Goal: Task Accomplishment & Management: Manage account settings

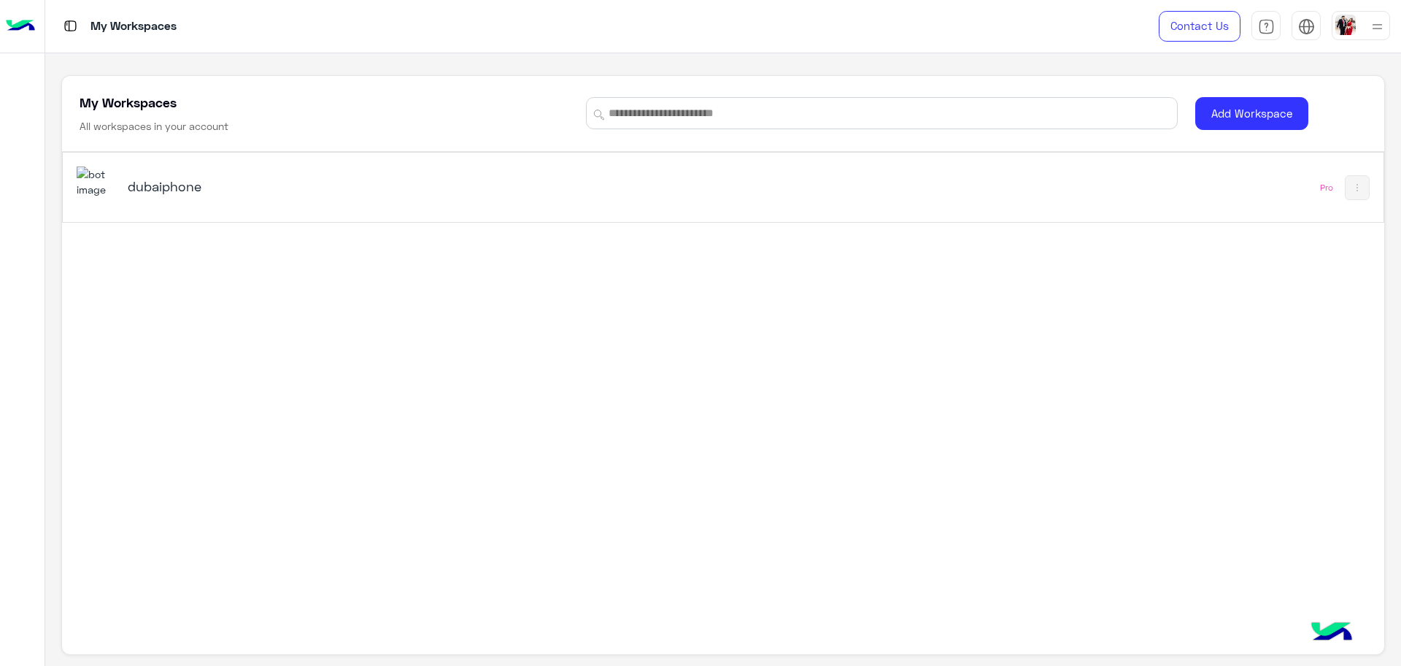
click at [213, 193] on h5 "dubaiphone" at bounding box center [361, 186] width 466 height 18
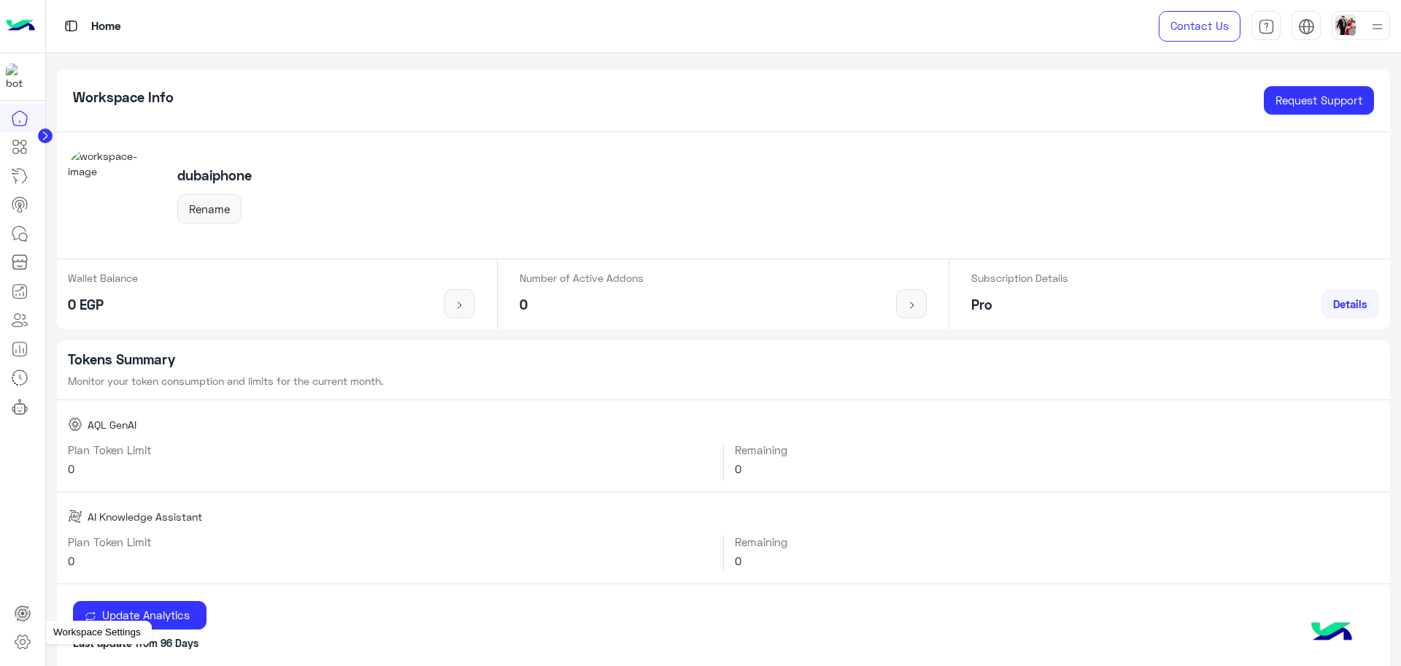
click at [19, 634] on icon at bounding box center [23, 642] width 18 height 18
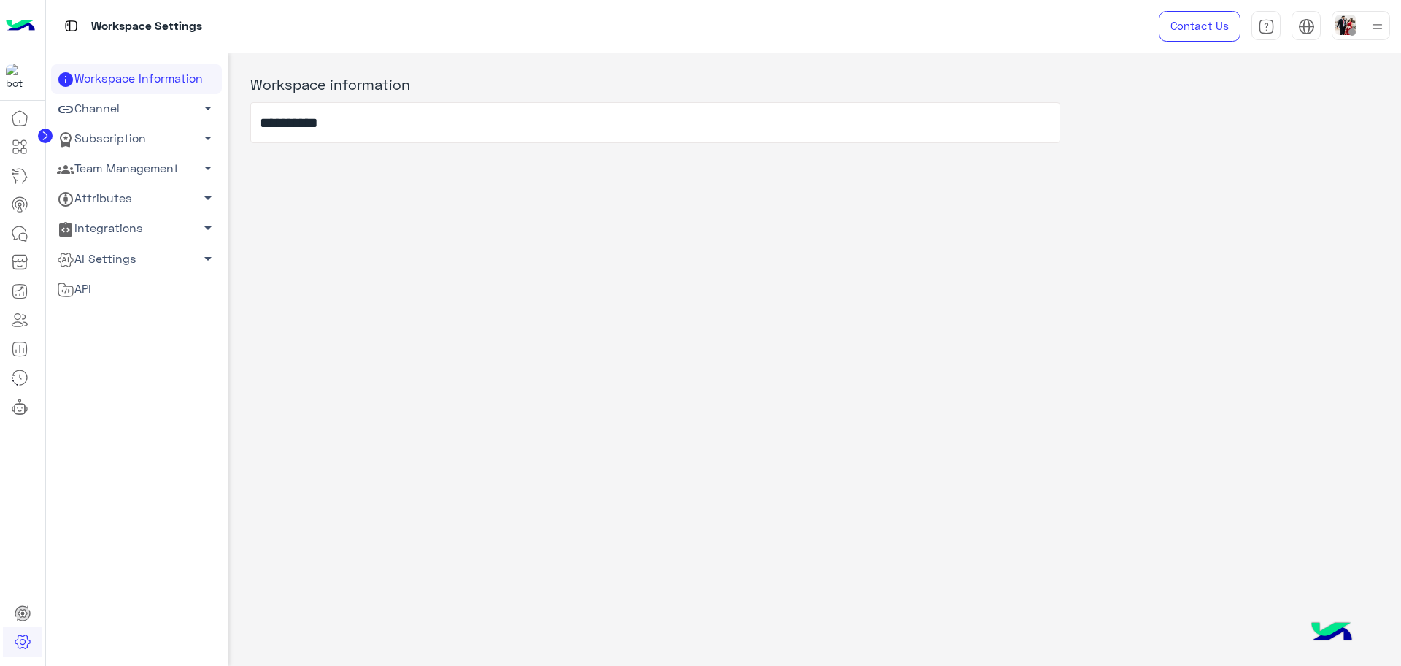
click at [142, 169] on link "Team Management arrow_drop_down" at bounding box center [136, 169] width 171 height 30
click at [118, 203] on link "Team Members" at bounding box center [136, 197] width 171 height 26
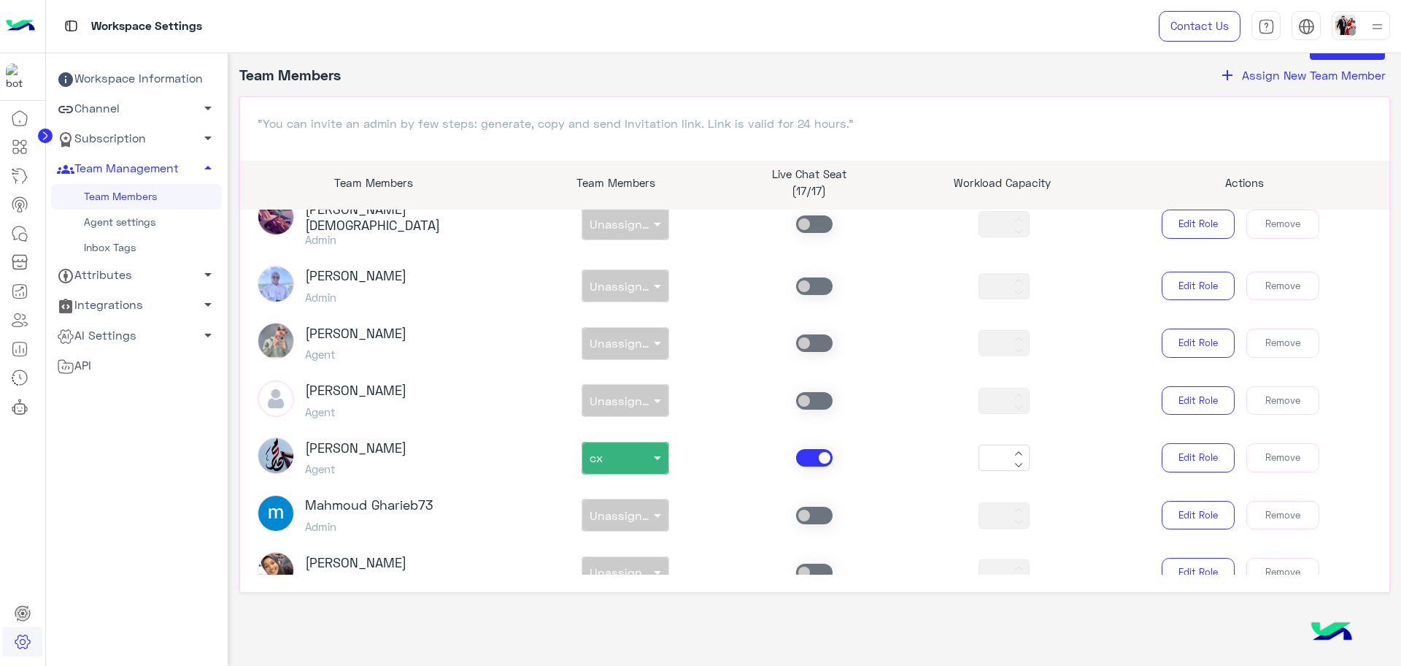
scroll to position [2690, 0]
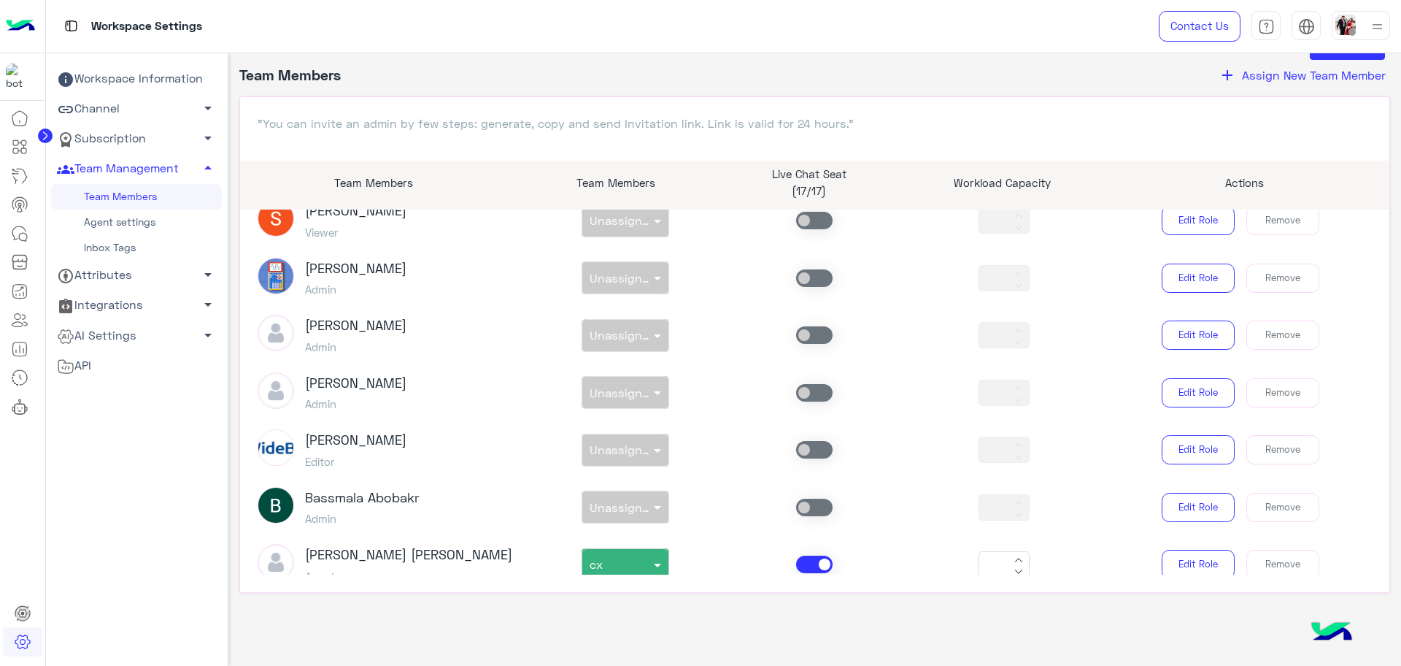
click at [1284, 72] on span "Assign New Team Member" at bounding box center [1314, 75] width 144 height 14
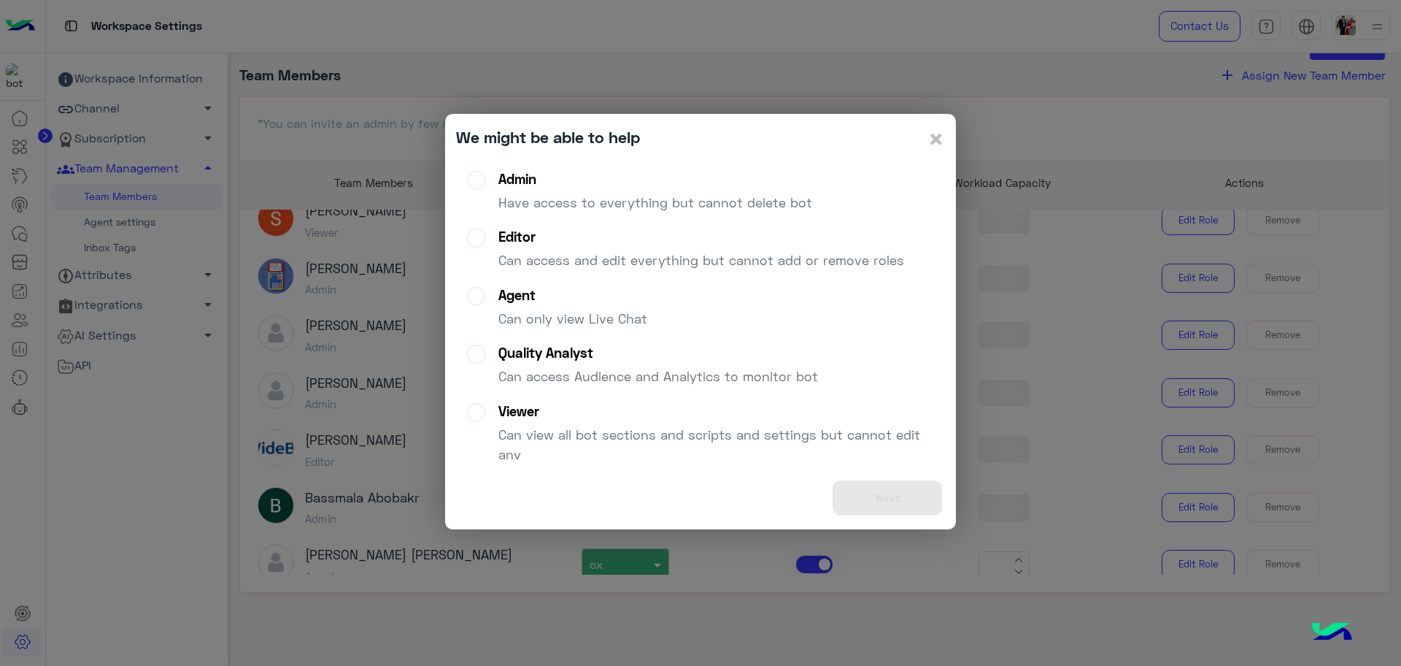
click at [582, 315] on p "Can only view Live Chat" at bounding box center [573, 319] width 149 height 20
click at [916, 504] on button "Next" at bounding box center [887, 498] width 109 height 36
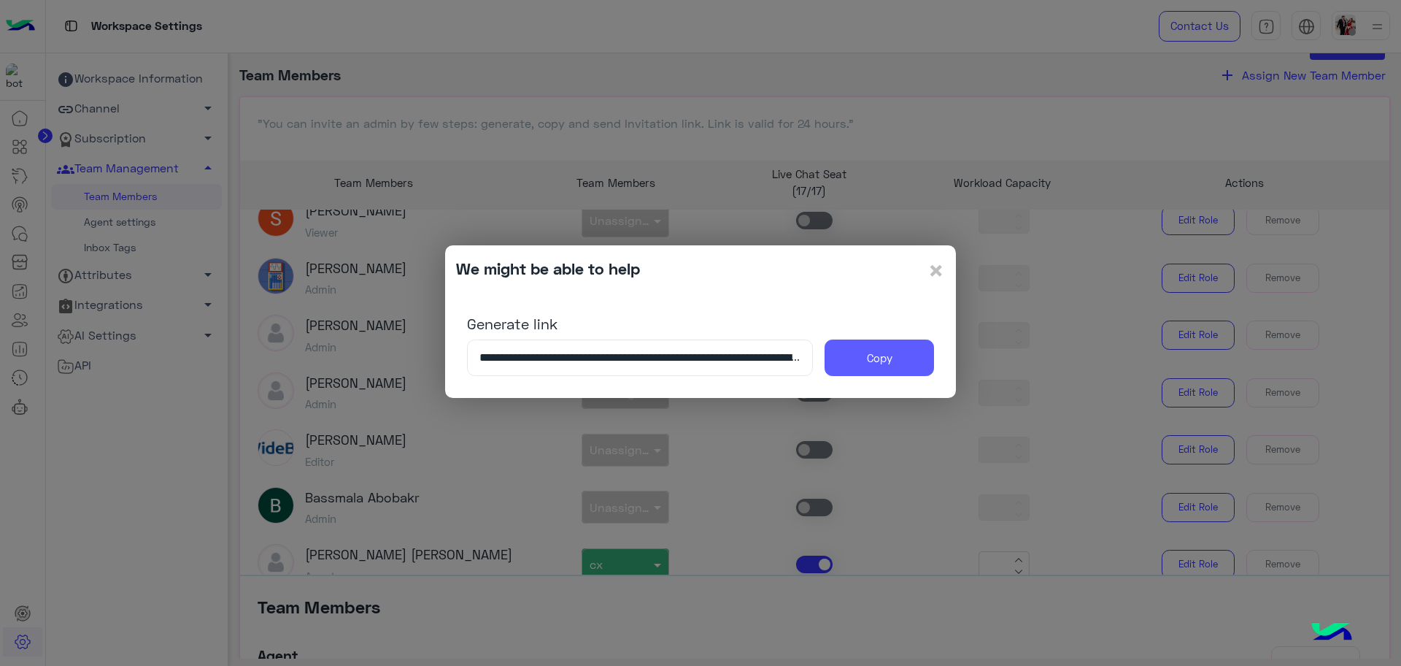
click at [909, 364] on button "Copy" at bounding box center [879, 357] width 109 height 36
click at [939, 277] on span "×" at bounding box center [937, 269] width 18 height 33
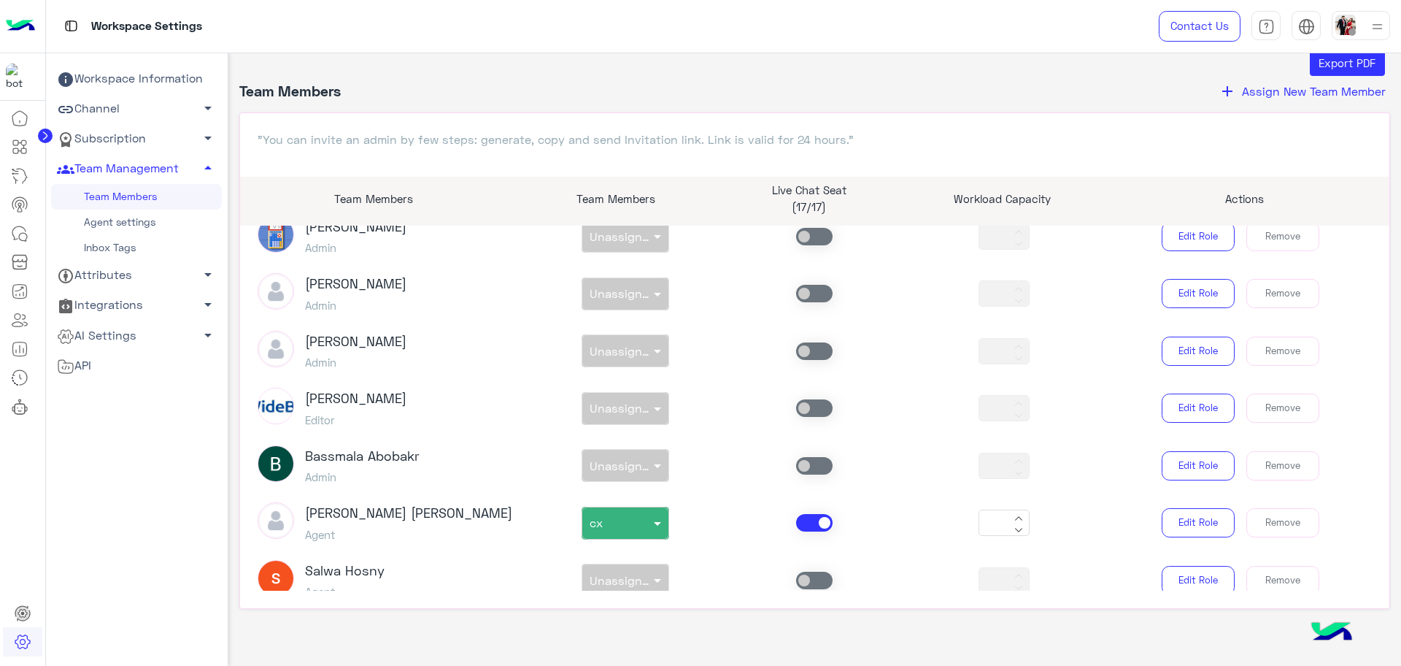
scroll to position [52, 0]
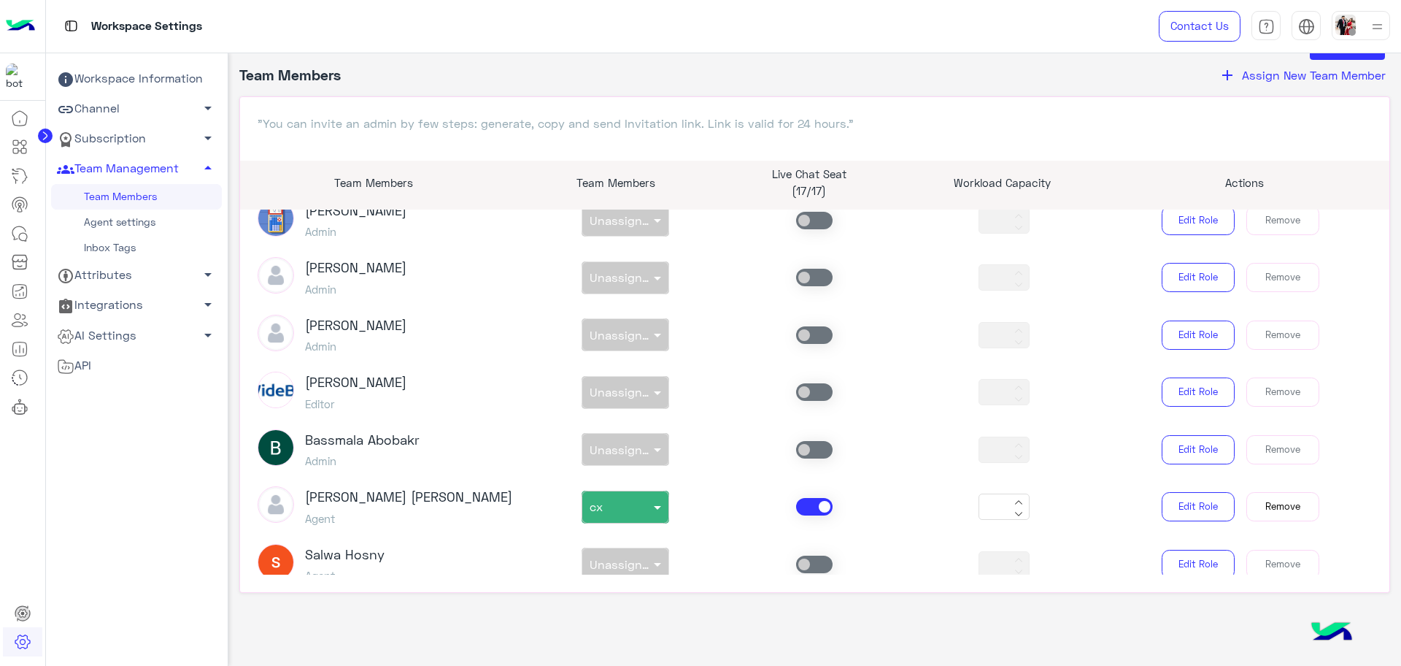
click at [1282, 492] on button "Remove" at bounding box center [1283, 506] width 73 height 29
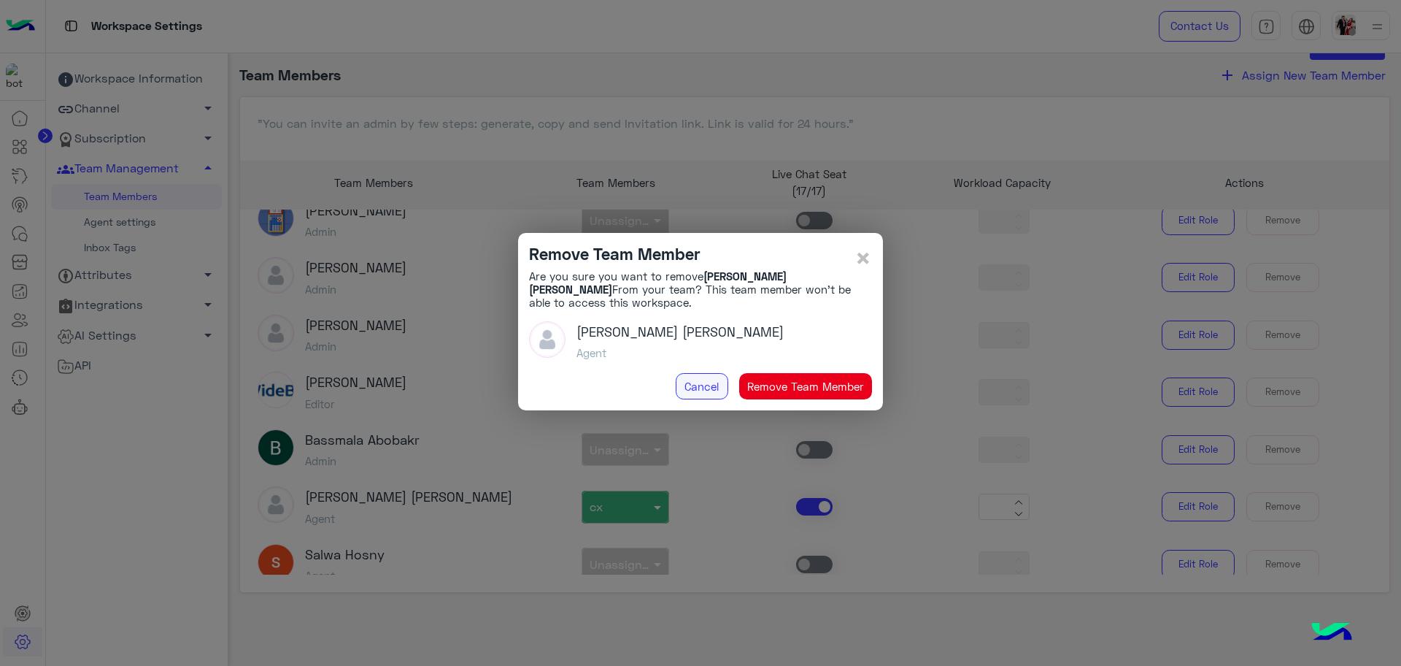
click at [704, 388] on button "Cancel" at bounding box center [702, 386] width 53 height 26
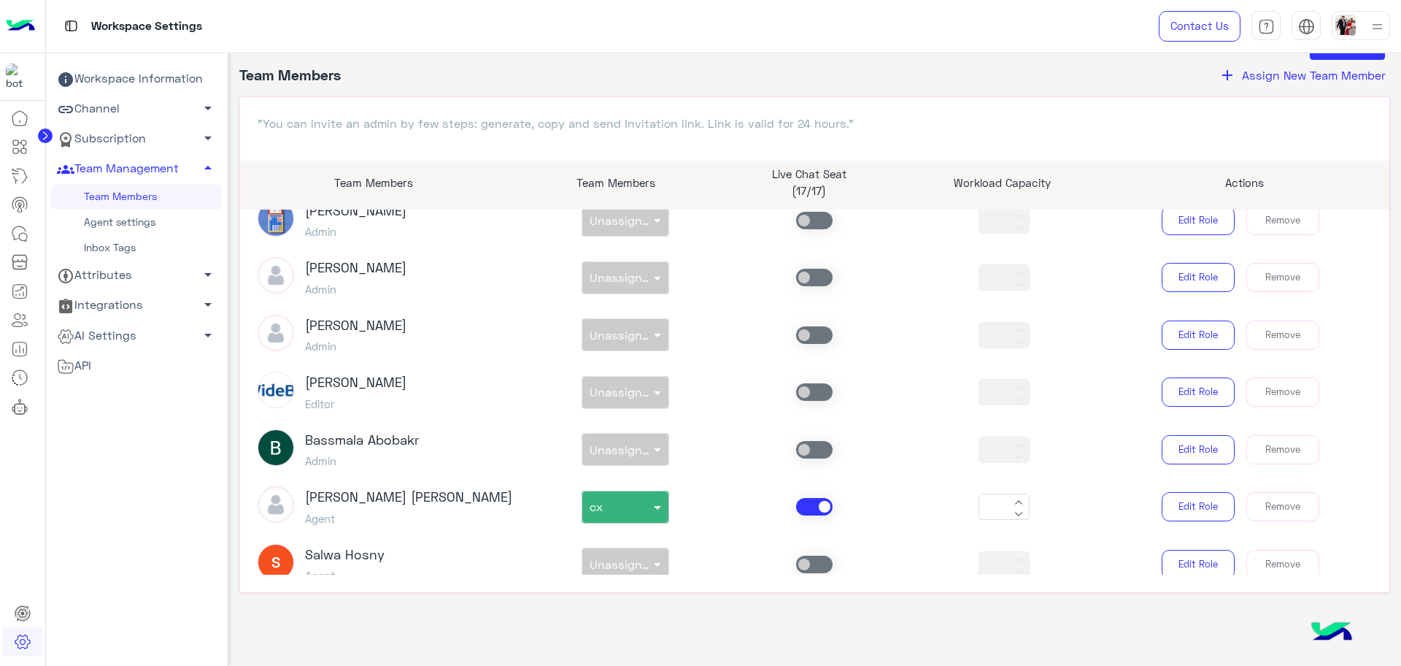
click at [817, 498] on span at bounding box center [814, 507] width 36 height 18
click at [807, 555] on span at bounding box center [814, 564] width 36 height 18
type input "*"
type input "**"
type input "*"
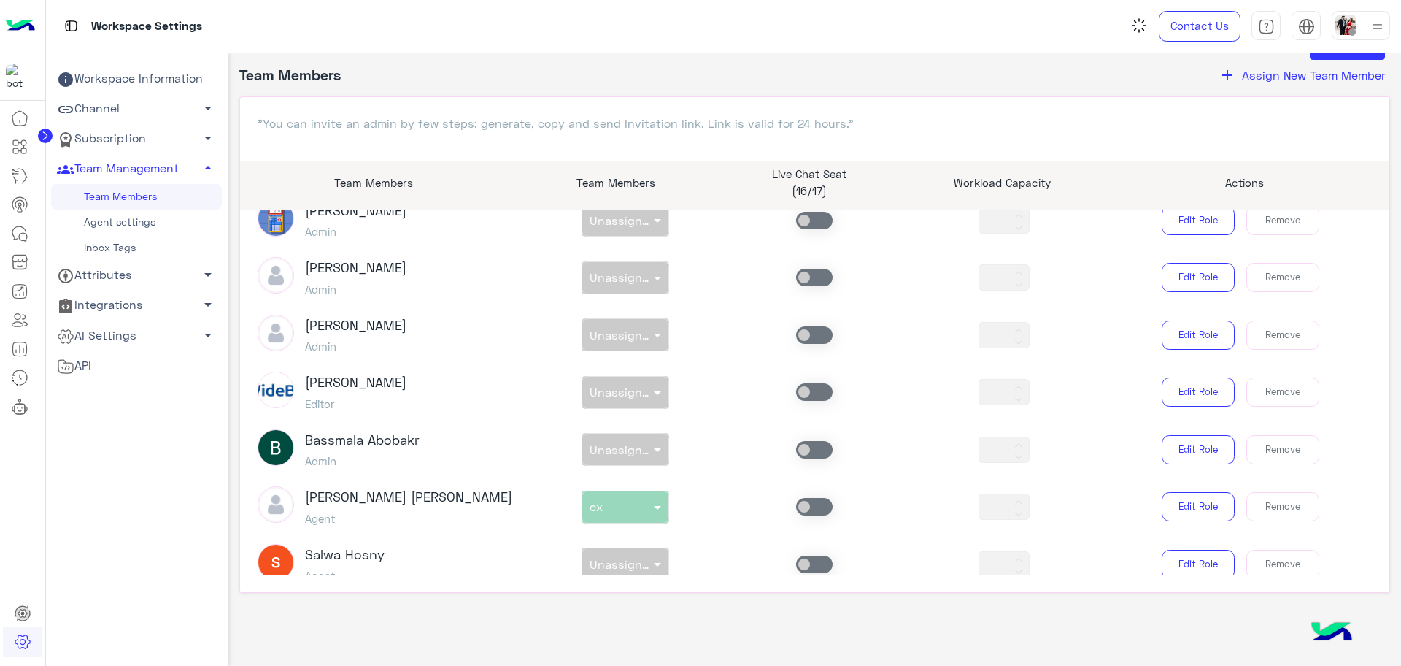
type input "**"
type input "*"
type input "**"
type input "*"
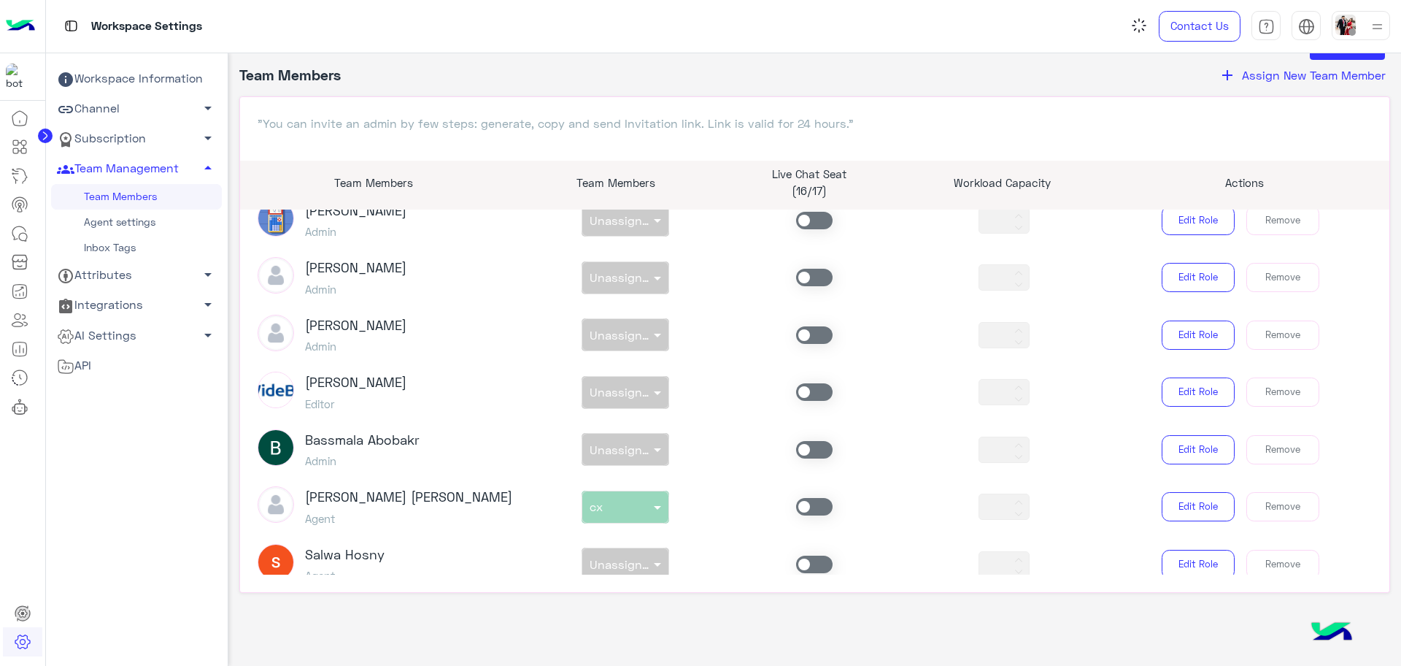
click at [632, 547] on div "non × Unassigned team" at bounding box center [626, 563] width 190 height 33
click at [627, 557] on span "Unassigned team" at bounding box center [639, 564] width 98 height 14
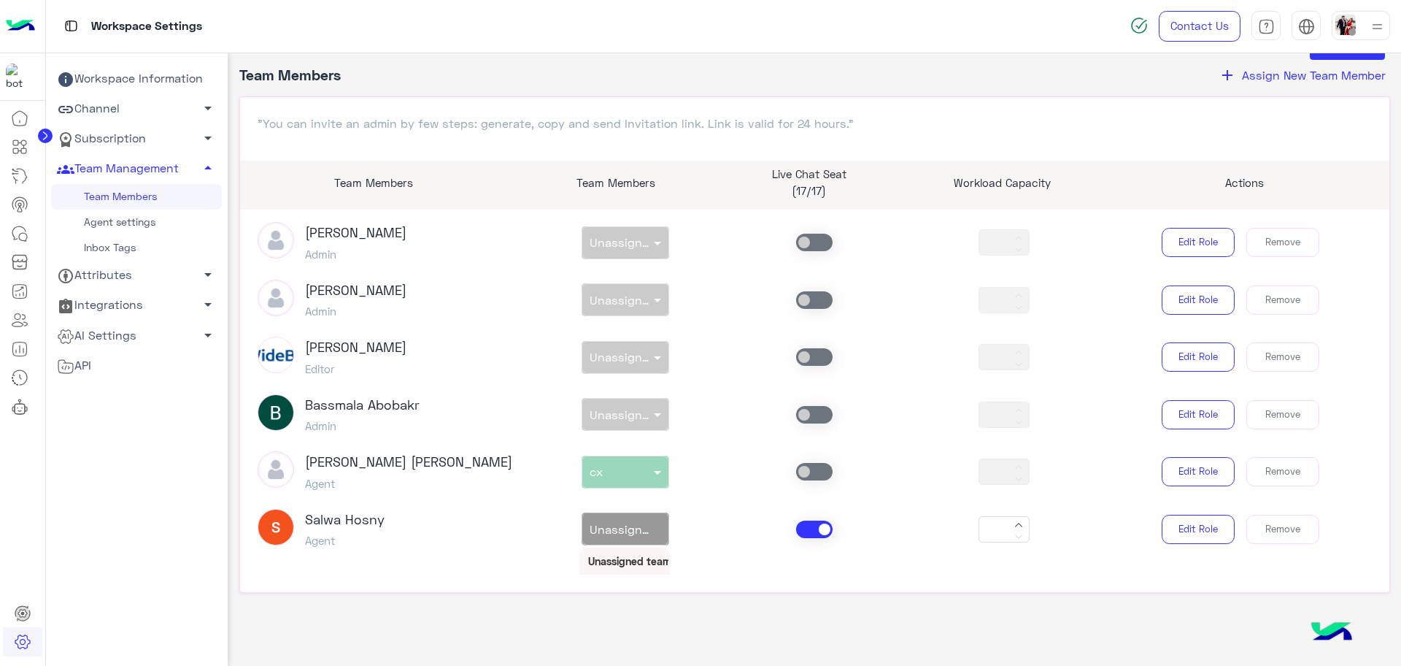
click at [647, 575] on div "cx" at bounding box center [625, 588] width 88 height 27
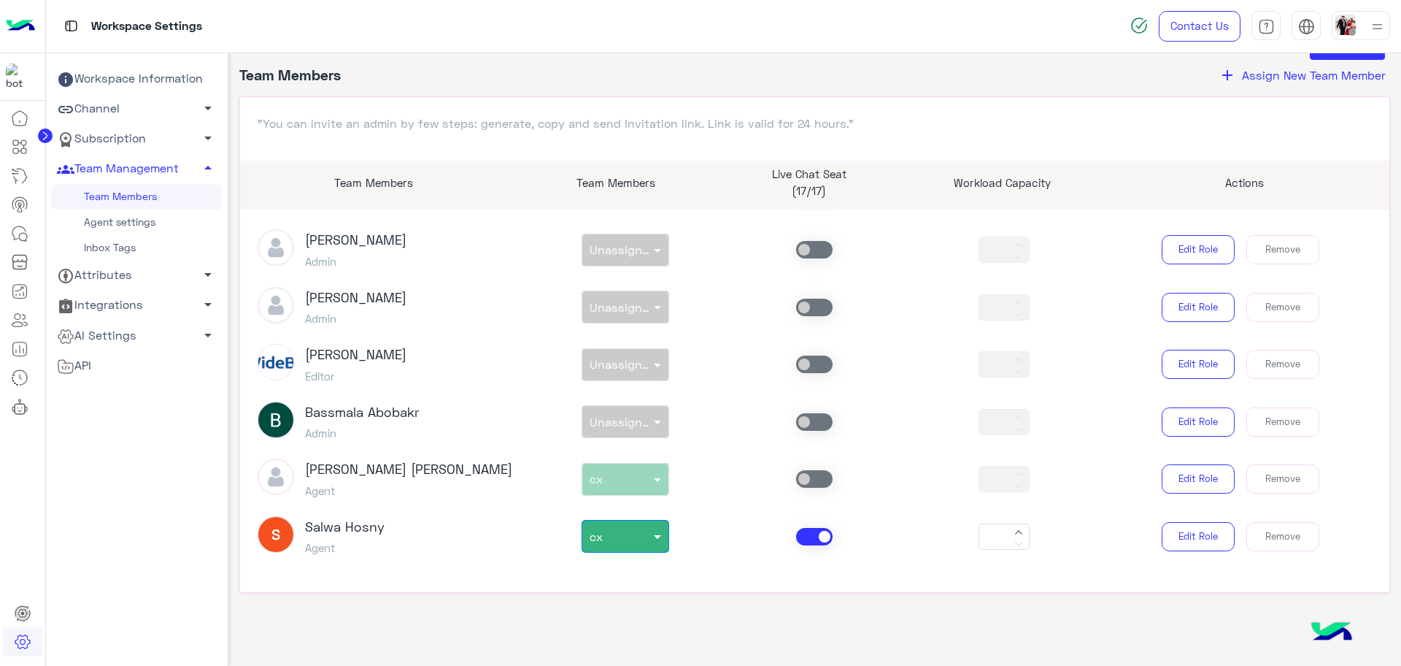
scroll to position [2748, 0]
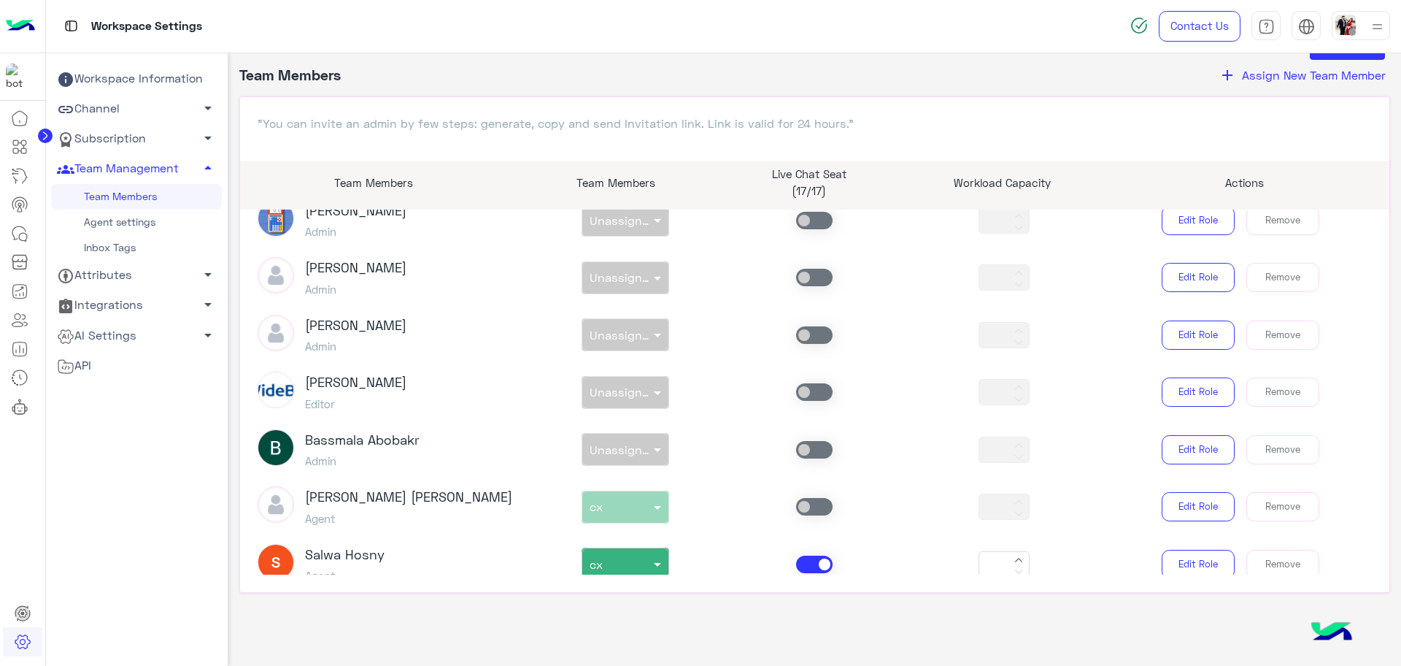
click at [1010, 550] on button at bounding box center [1019, 556] width 18 height 12
type input "*"
click at [1262, 492] on button "Remove" at bounding box center [1283, 506] width 73 height 29
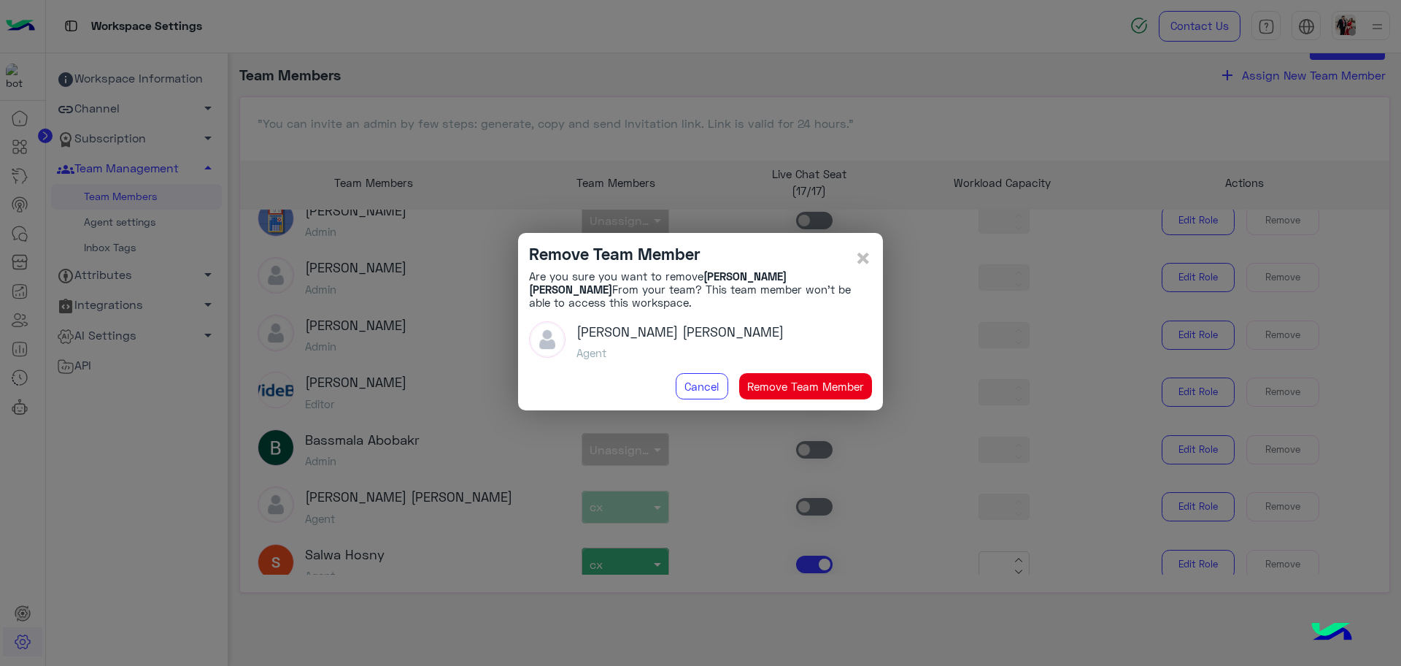
click at [780, 373] on button "Remove Team Member" at bounding box center [806, 386] width 134 height 26
type input "*"
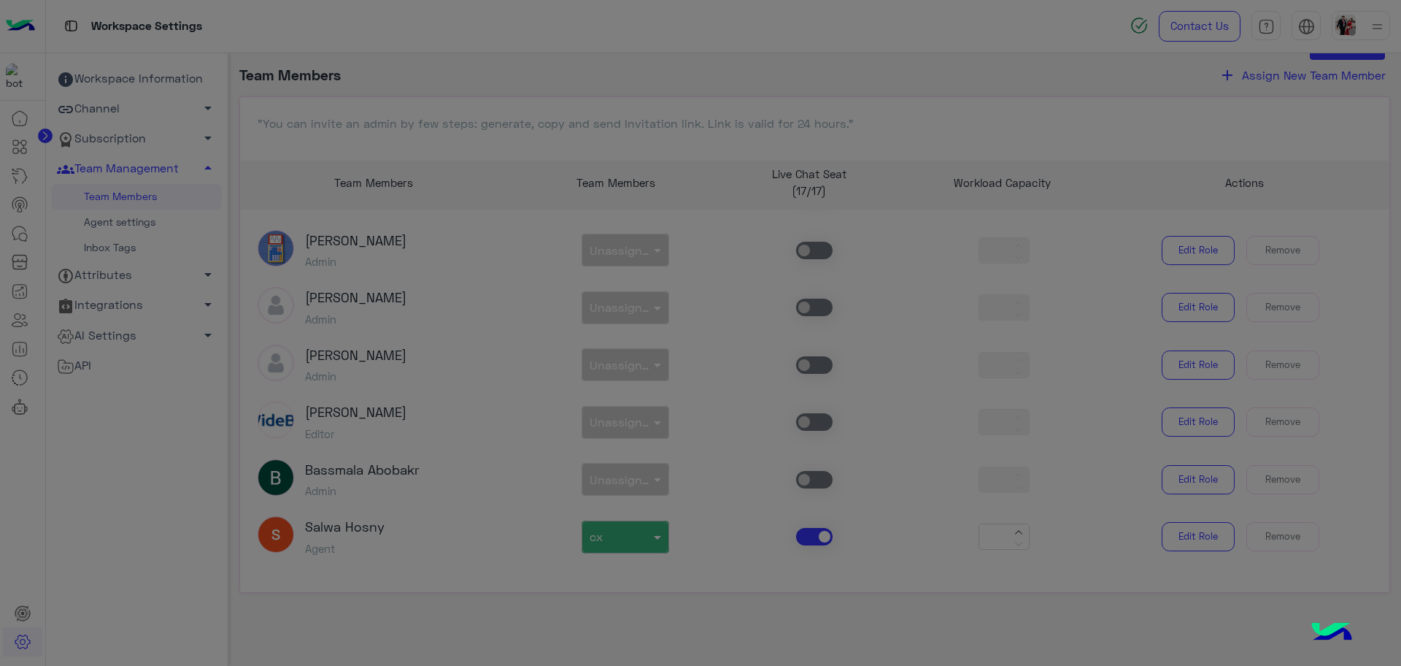
scroll to position [2690, 0]
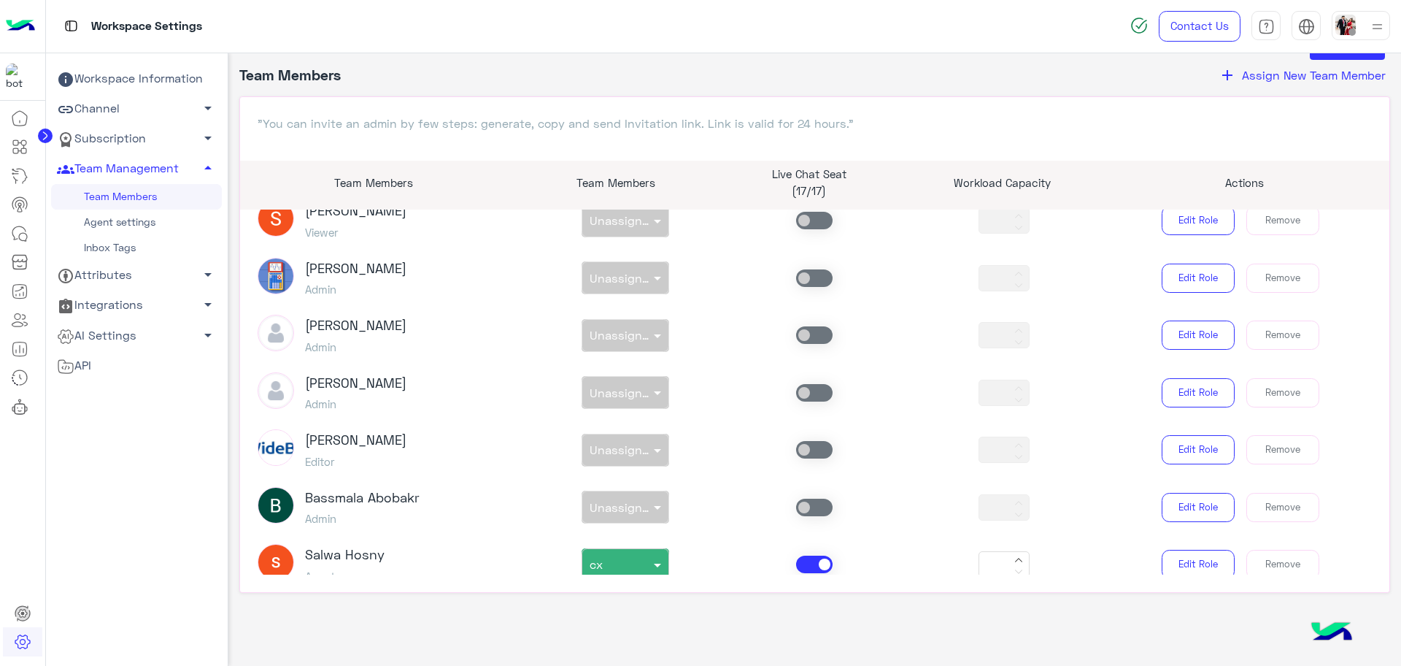
click at [729, 388] on article "Sameh Elewa Owner * Beshoy Nasr Admin non × cx * Edit Role Leave Sabrin Shawky …" at bounding box center [815, 391] width 1150 height 365
